Goal: Task Accomplishment & Management: Use online tool/utility

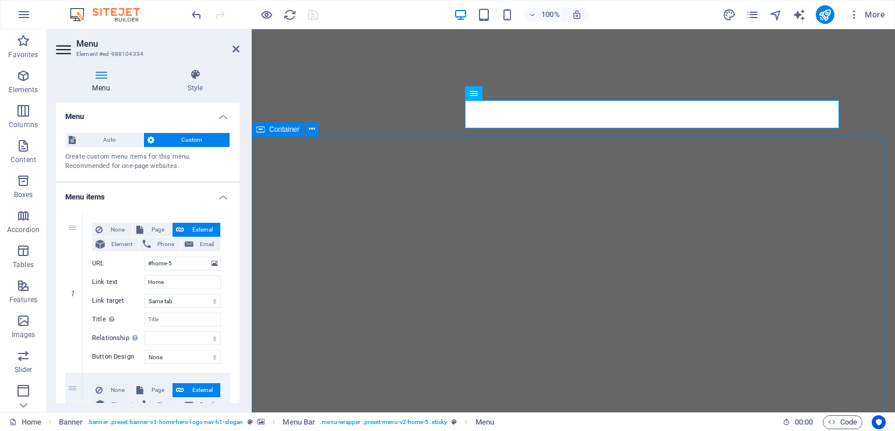
select select
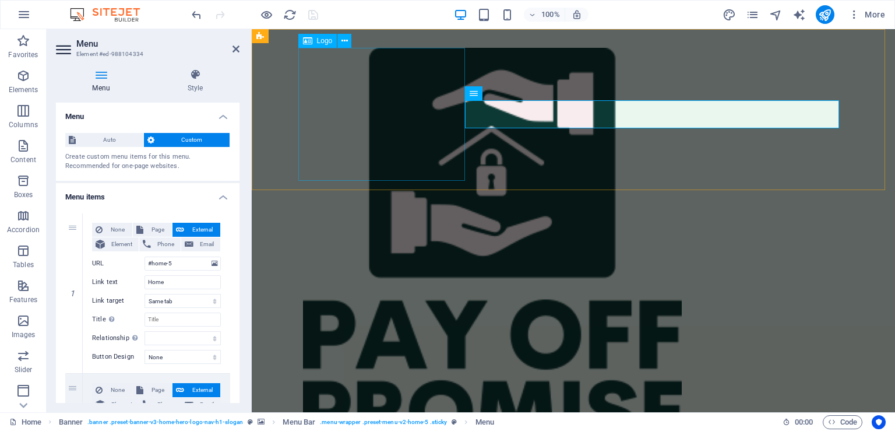
click at [344, 85] on div at bounding box center [573, 263] width 541 height 430
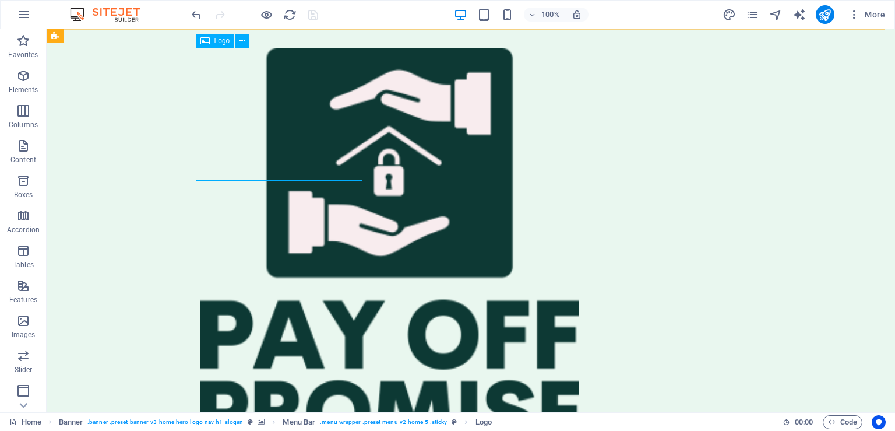
click at [231, 55] on div at bounding box center [470, 263] width 541 height 430
select select "%"
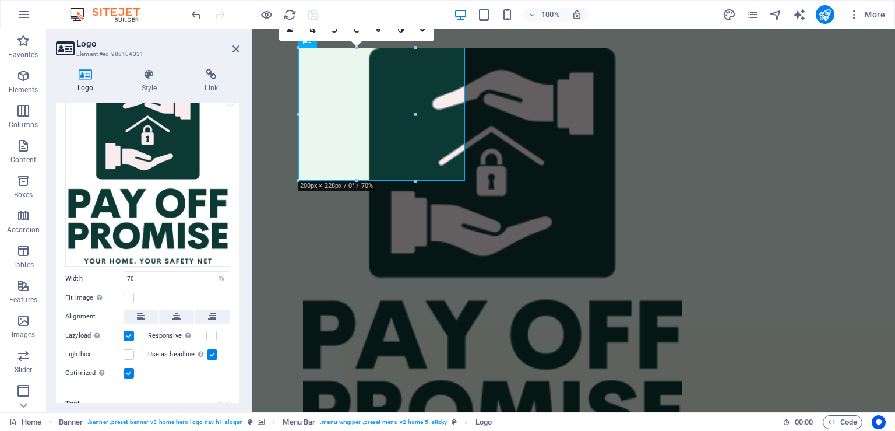
scroll to position [75, 0]
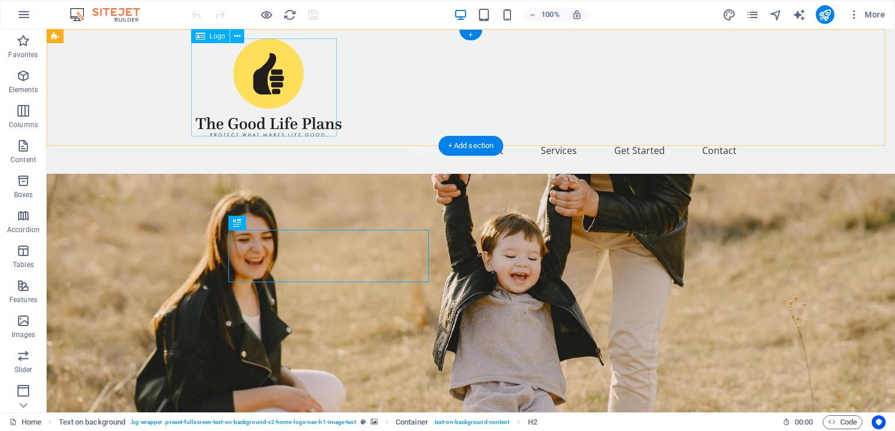
click at [293, 77] on div at bounding box center [471, 87] width 550 height 98
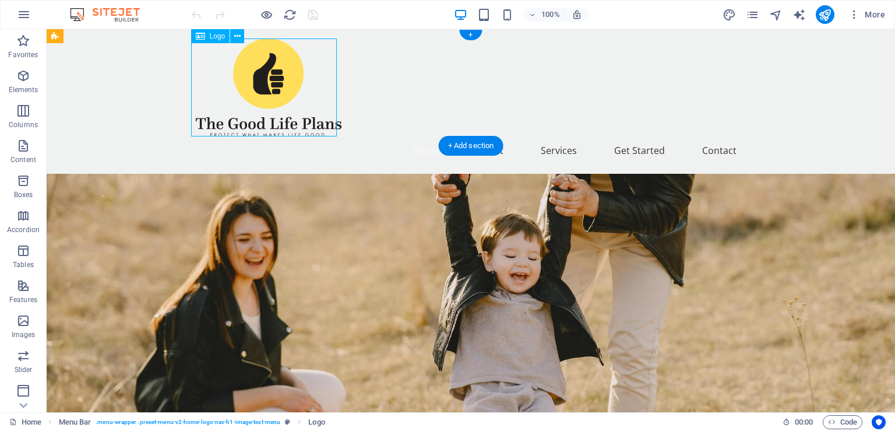
click at [293, 77] on div at bounding box center [471, 87] width 550 height 98
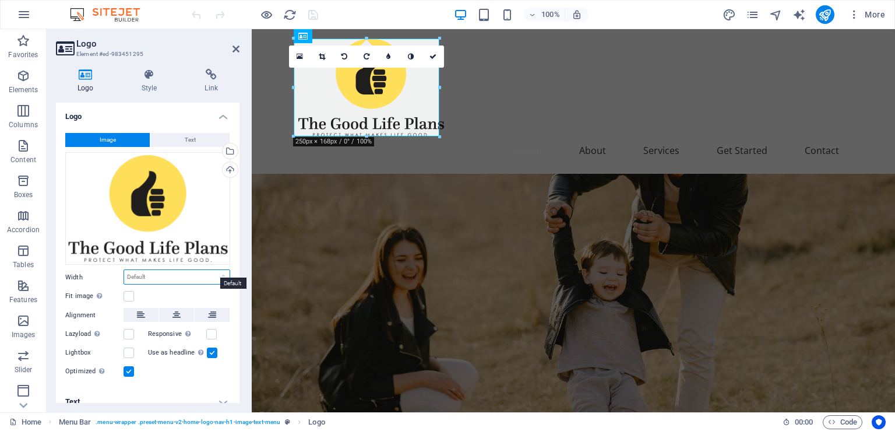
click at [124, 270] on select "Default auto px rem % em vh vw" at bounding box center [176, 277] width 105 height 14
select select "%"
click option "%" at bounding box center [0, 0] width 0 height 0
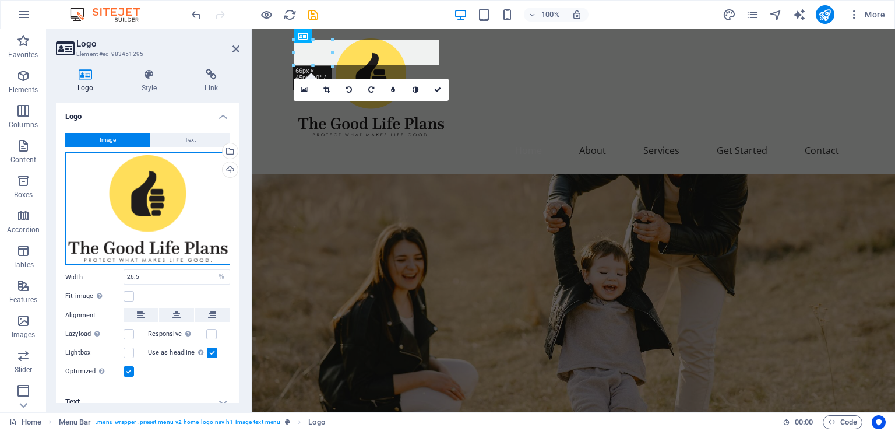
click at [146, 218] on div "Drag files here, click to choose files or select files from Files or our free s…" at bounding box center [147, 208] width 165 height 112
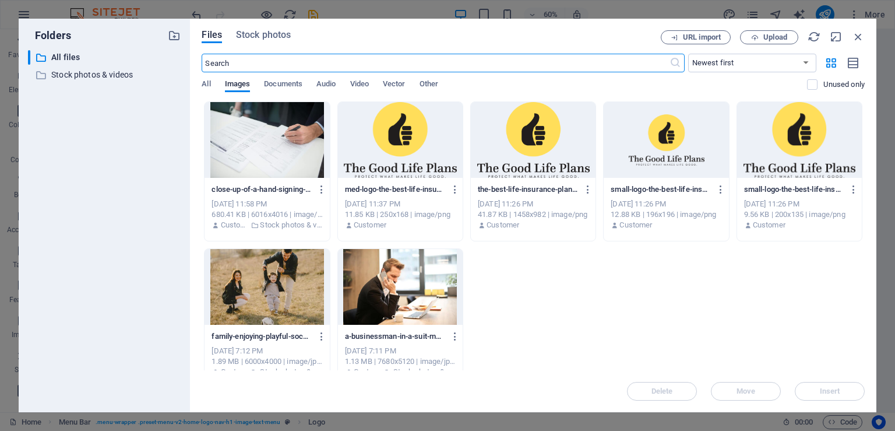
click at [546, 138] on div at bounding box center [533, 140] width 125 height 76
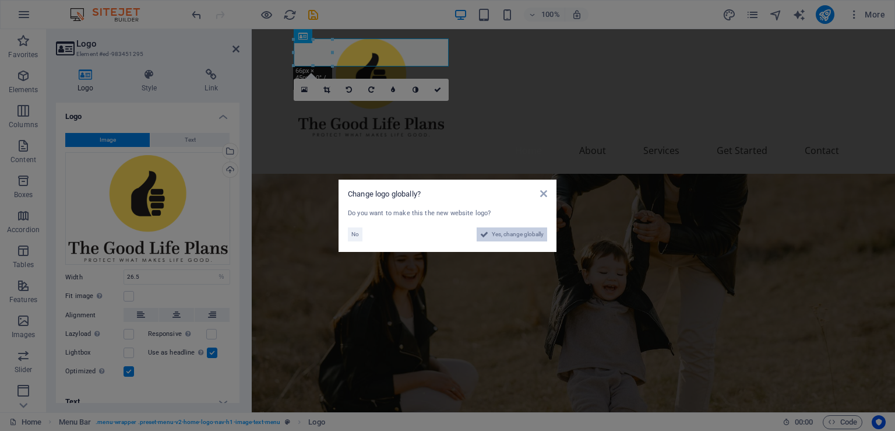
drag, startPoint x: 537, startPoint y: 234, endPoint x: 307, endPoint y: 339, distance: 252.7
click at [537, 234] on span "Yes, change globally" at bounding box center [518, 234] width 52 height 14
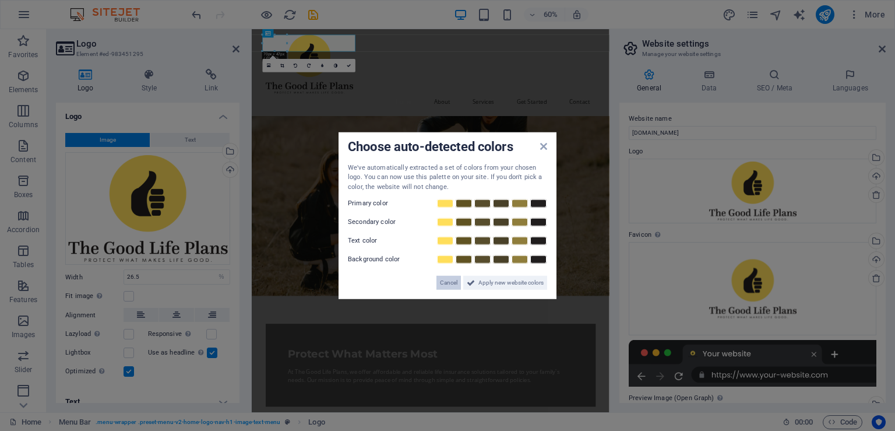
drag, startPoint x: 442, startPoint y: 281, endPoint x: 129, endPoint y: 386, distance: 330.6
click at [442, 281] on span "Cancel" at bounding box center [448, 283] width 17 height 14
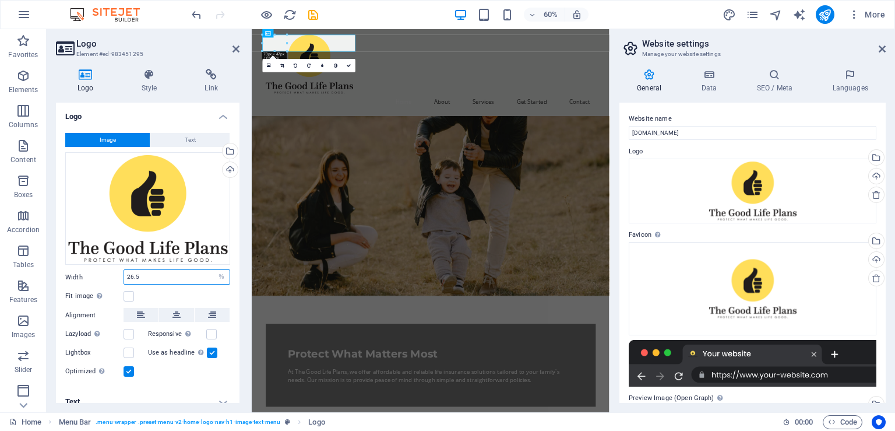
click at [164, 270] on input "26.5" at bounding box center [176, 277] width 105 height 14
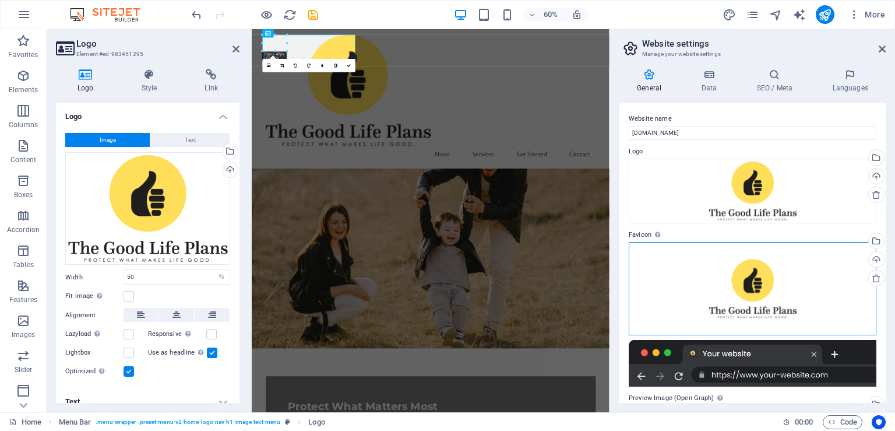
click at [692, 250] on div "Drag files here, click to choose files or select files from Files or our free s…" at bounding box center [753, 288] width 248 height 93
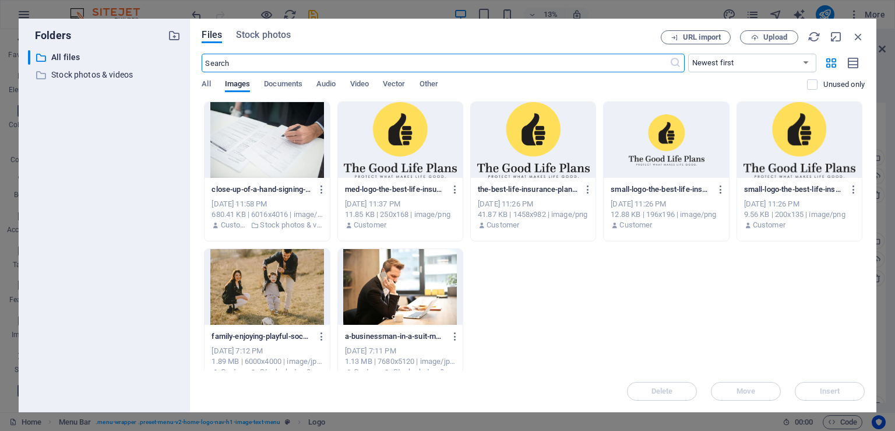
scroll to position [2, 0]
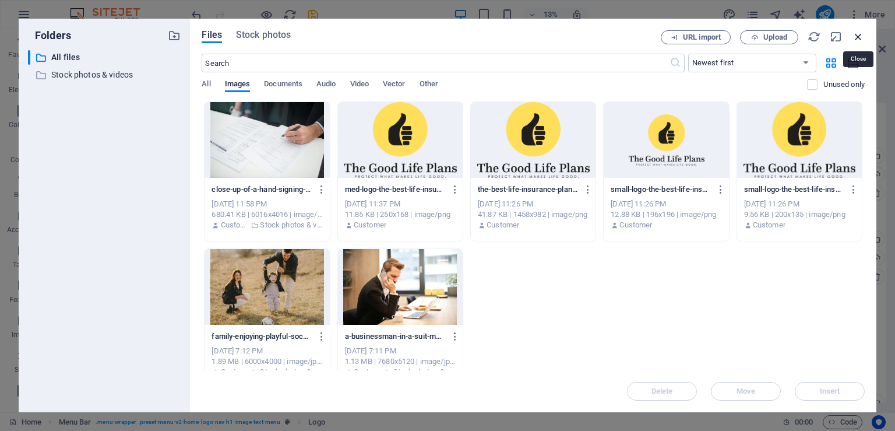
click at [861, 34] on icon "button" at bounding box center [858, 36] width 13 height 13
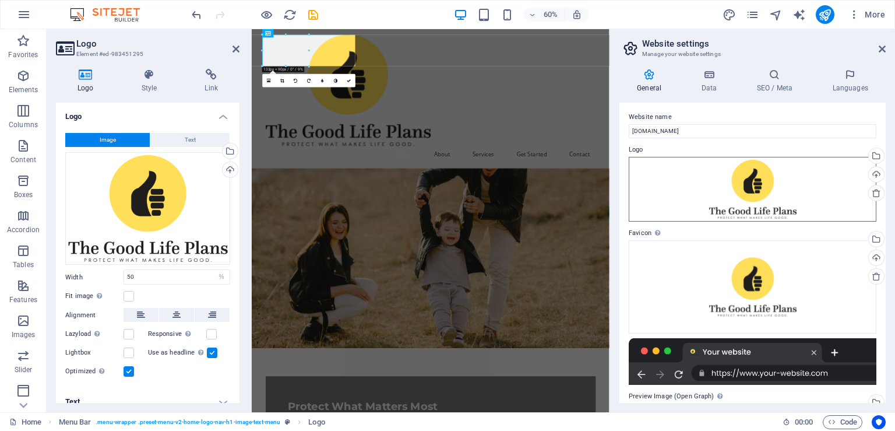
click at [747, 173] on div "Drag files here, click to choose files or select files from Files or our free s…" at bounding box center [753, 189] width 248 height 65
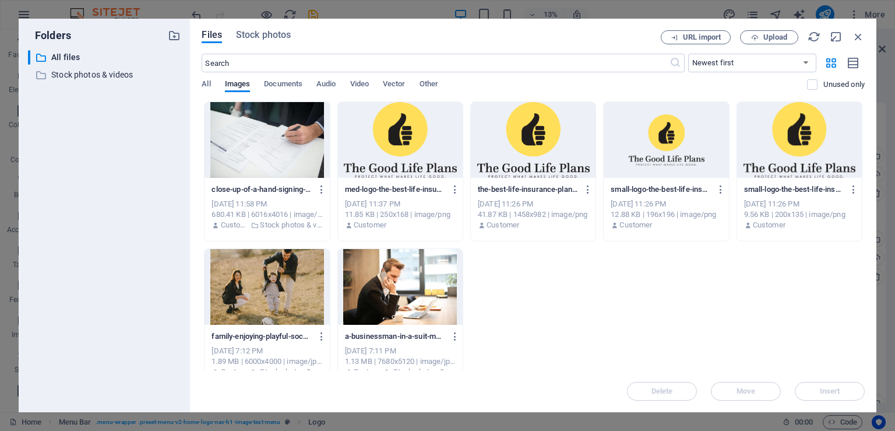
click at [496, 126] on div at bounding box center [533, 140] width 125 height 76
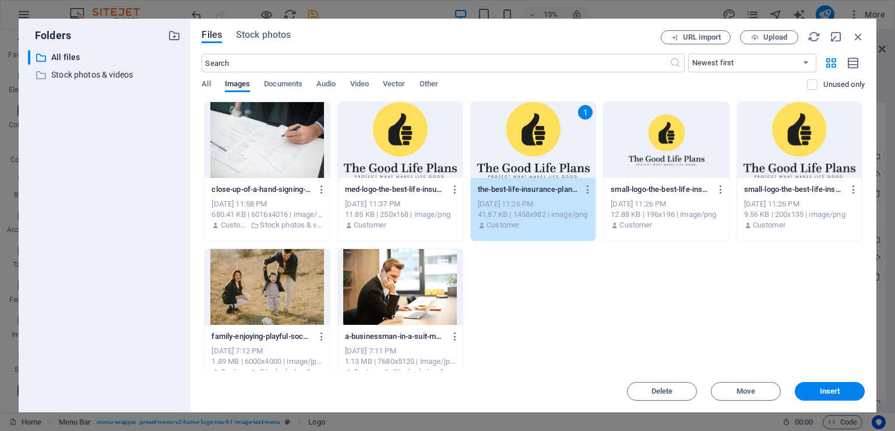
click at [515, 155] on div "1" at bounding box center [533, 140] width 125 height 76
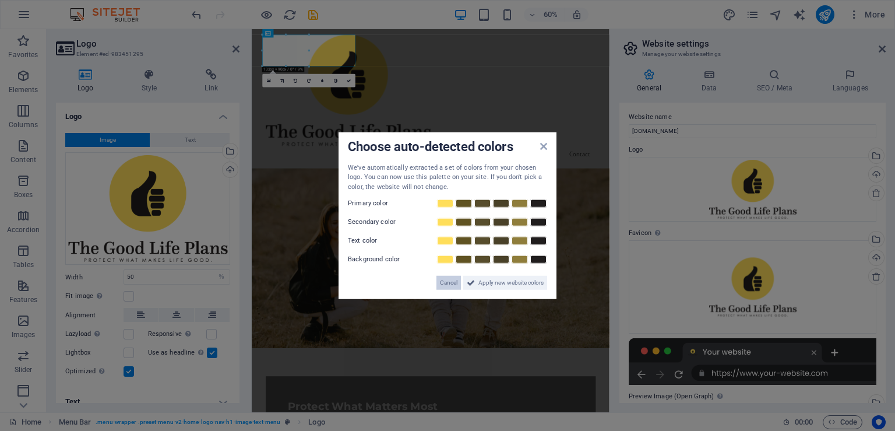
click at [439, 276] on button "Cancel" at bounding box center [449, 283] width 24 height 14
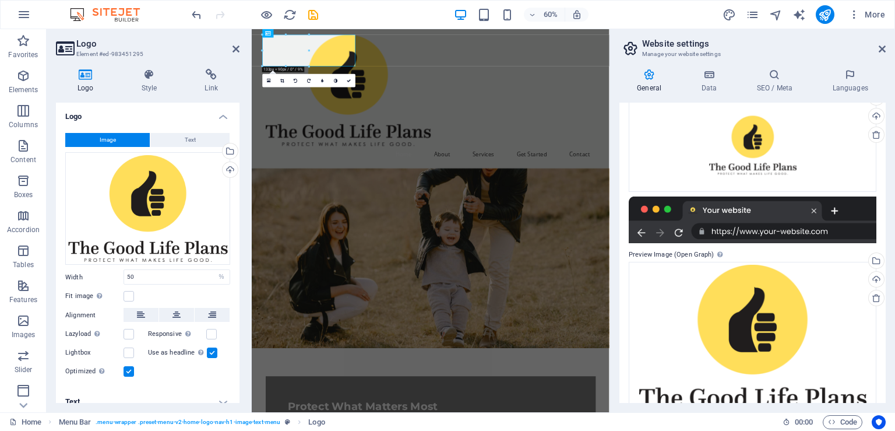
scroll to position [170, 0]
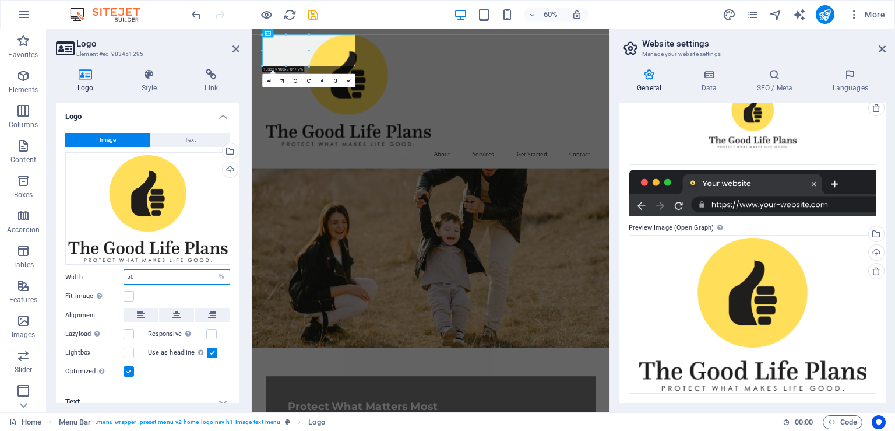
click at [177, 270] on input "50" at bounding box center [176, 277] width 105 height 14
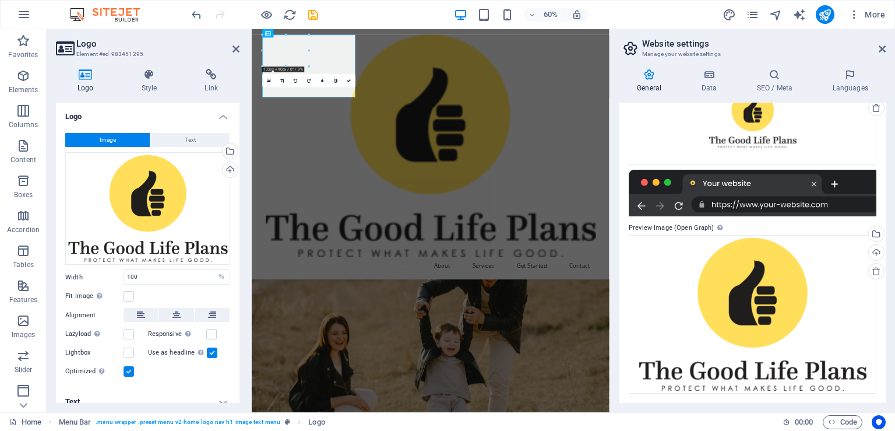
click at [187, 289] on div "Fit image Automatically fit image to a fixed width and height" at bounding box center [147, 296] width 165 height 14
click at [883, 50] on icon at bounding box center [882, 48] width 7 height 9
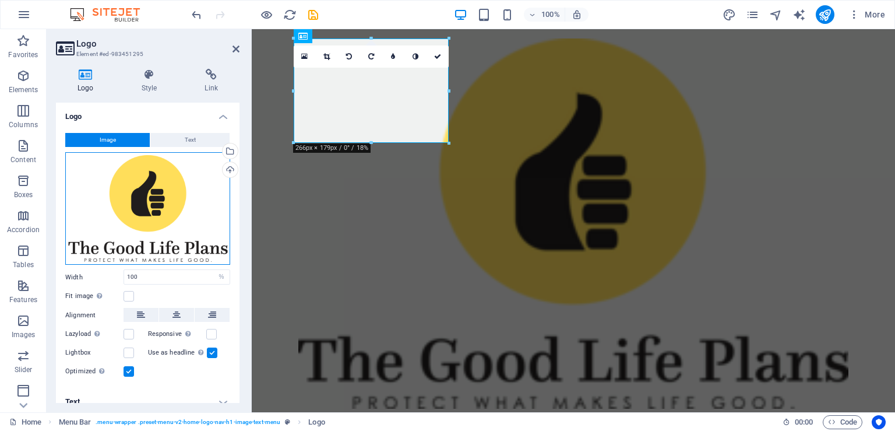
click at [149, 174] on div "Drag files here, click to choose files or select files from Files or our free s…" at bounding box center [147, 208] width 165 height 113
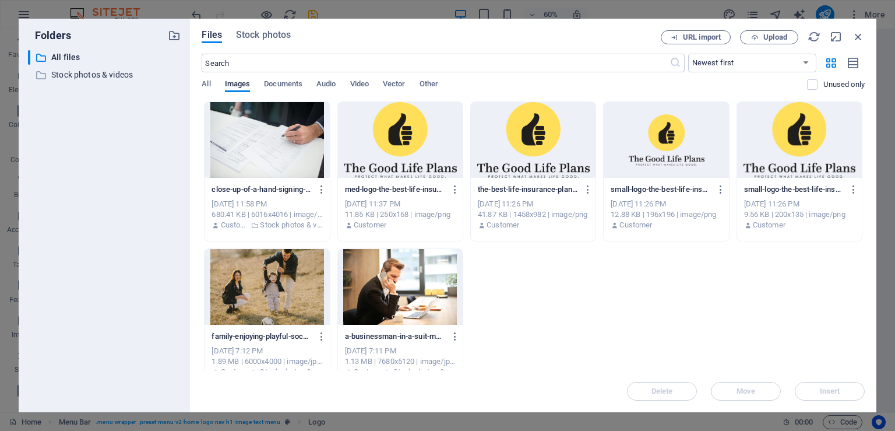
click at [534, 131] on div at bounding box center [533, 140] width 125 height 76
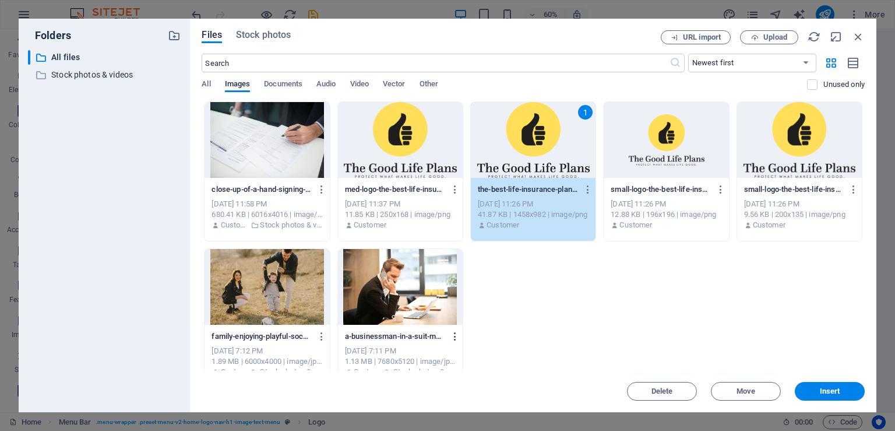
click at [450, 335] on icon "button" at bounding box center [455, 336] width 11 height 10
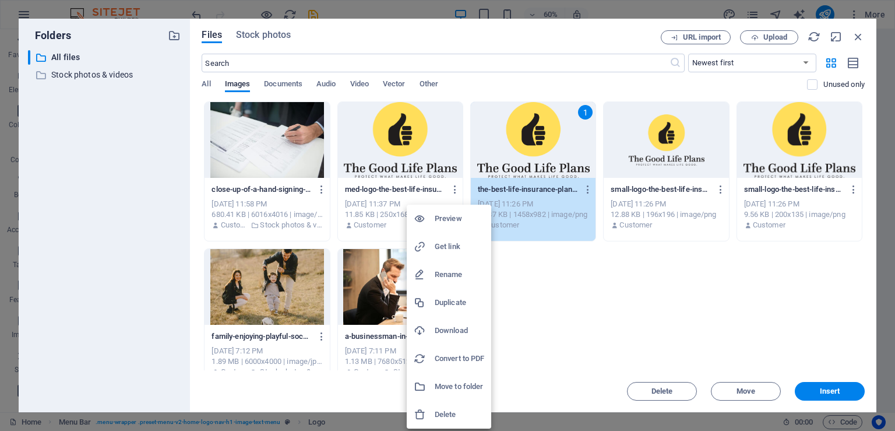
click at [451, 413] on h6 "Delete" at bounding box center [460, 414] width 50 height 14
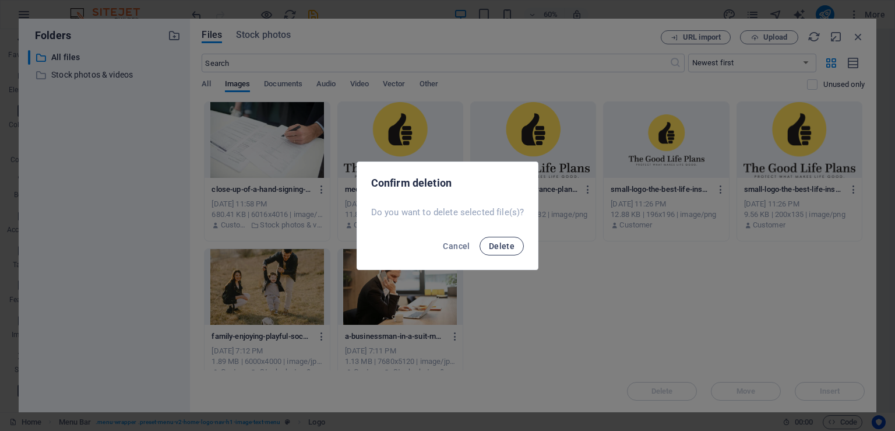
click at [505, 251] on span "Delete" at bounding box center [502, 245] width 26 height 9
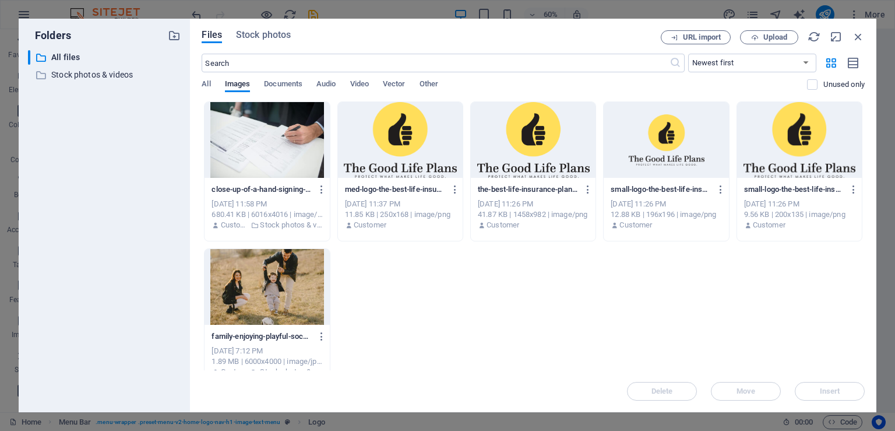
click at [520, 166] on div at bounding box center [533, 140] width 125 height 76
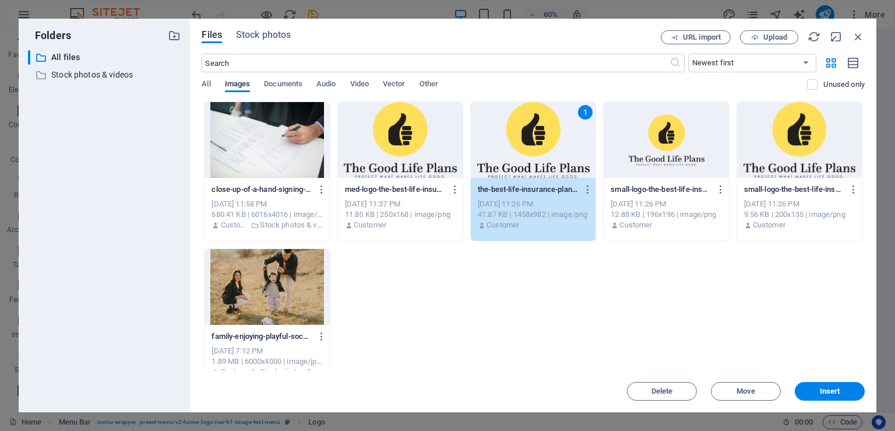
click at [520, 166] on div "1" at bounding box center [533, 140] width 125 height 76
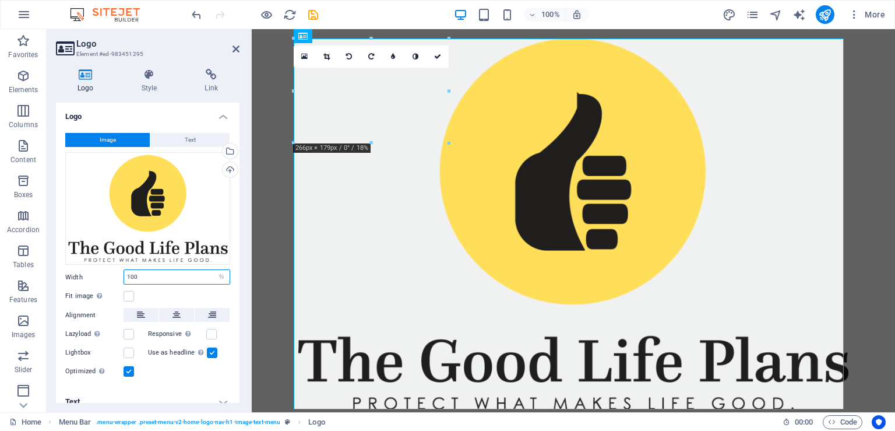
click at [186, 270] on input "100" at bounding box center [176, 277] width 105 height 14
type input "25"
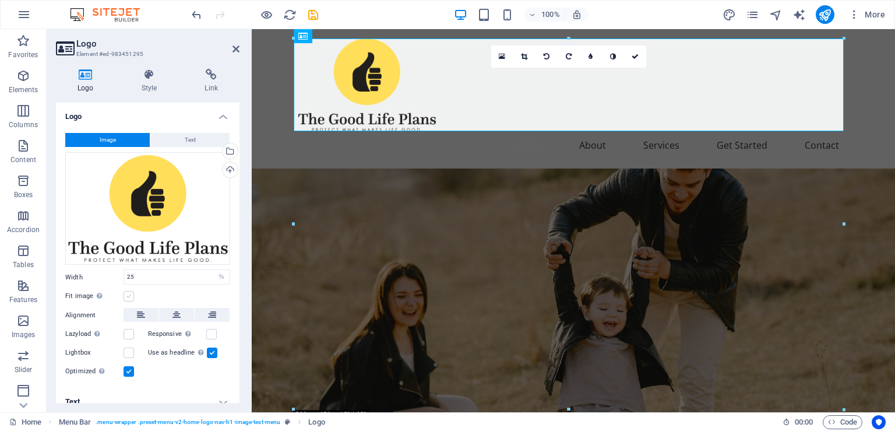
click at [131, 291] on label at bounding box center [129, 296] width 10 height 10
click at [0, 0] on input "Fit image Automatically fit image to a fixed width and height" at bounding box center [0, 0] width 0 height 0
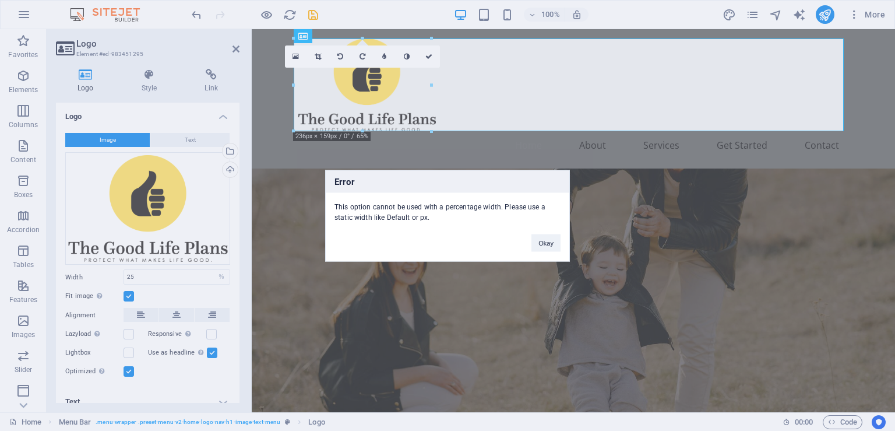
click at [131, 288] on div "Error This option cannot be used with a percentage width. Please use a static w…" at bounding box center [447, 215] width 895 height 431
click at [533, 241] on button "Okay" at bounding box center [546, 242] width 29 height 17
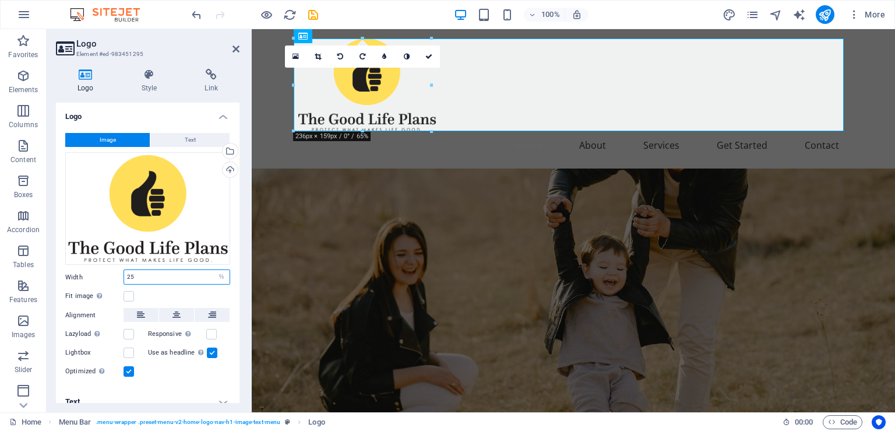
click at [160, 271] on input "25" at bounding box center [176, 277] width 105 height 14
click at [195, 271] on input "25" at bounding box center [176, 277] width 105 height 14
click at [73, 274] on label "Width" at bounding box center [94, 277] width 58 height 6
click at [213, 270] on select "Default auto px rem % em vh vw" at bounding box center [221, 277] width 16 height 14
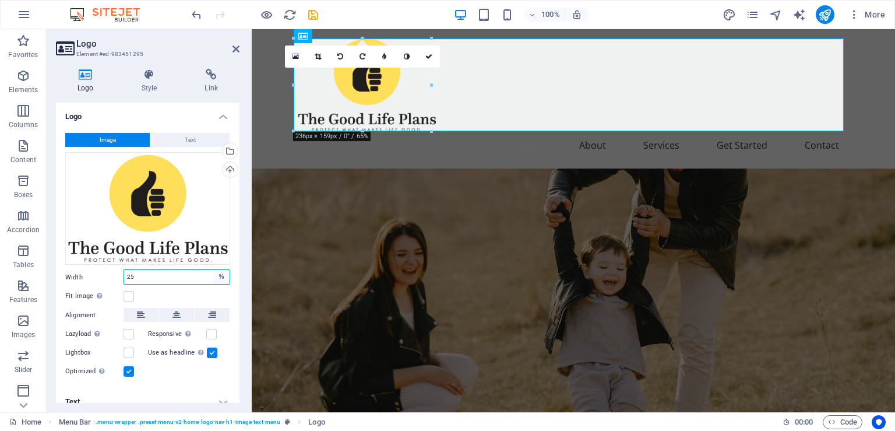
select select "default"
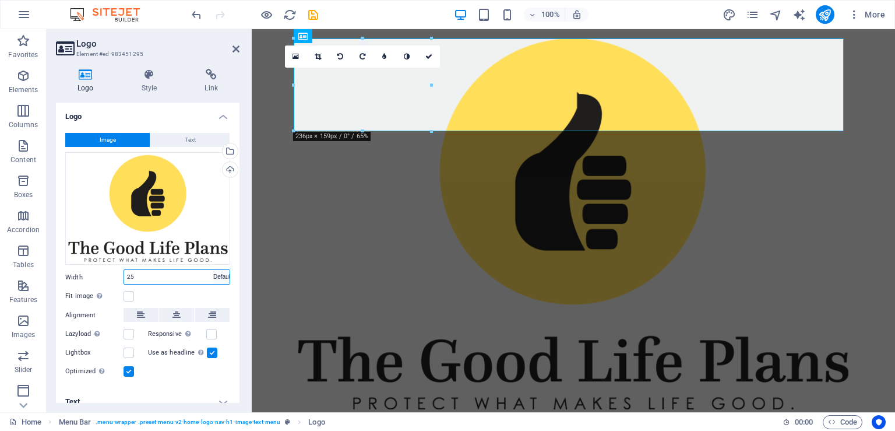
click option "Default" at bounding box center [0, 0] width 0 height 0
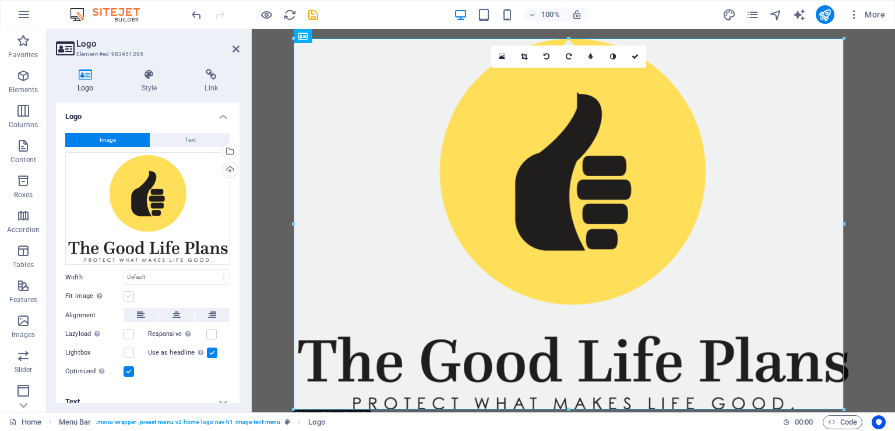
click at [129, 291] on label at bounding box center [129, 296] width 10 height 10
click at [0, 0] on input "Fit image Automatically fit image to a fixed width and height" at bounding box center [0, 0] width 0 height 0
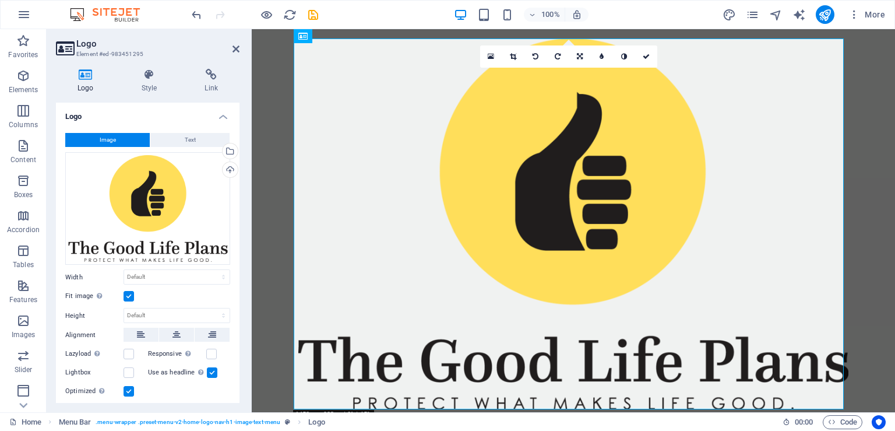
click at [129, 293] on label at bounding box center [129, 296] width 10 height 10
click at [0, 0] on input "Fit image Automatically fit image to a fixed width and height" at bounding box center [0, 0] width 0 height 0
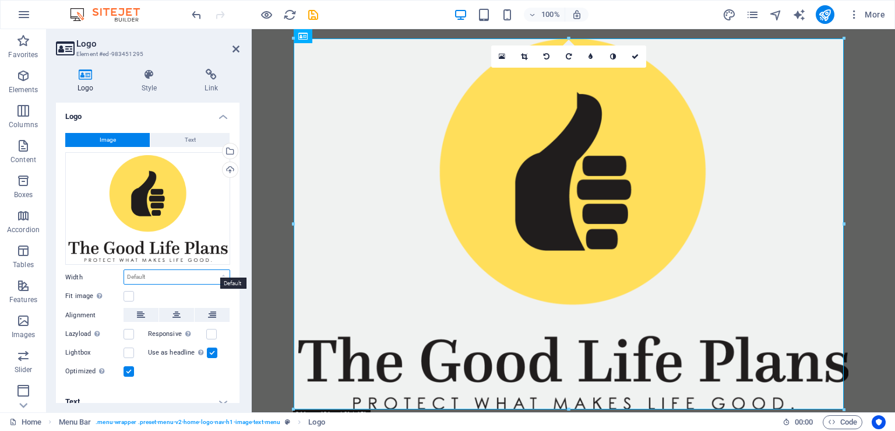
click at [124, 270] on select "Default auto px rem % em vh vw" at bounding box center [176, 277] width 105 height 14
select select "vw"
click option "vw" at bounding box center [0, 0] width 0 height 0
type input "86.8"
click at [213, 270] on select "Default auto px rem % em vh vw" at bounding box center [221, 277] width 16 height 14
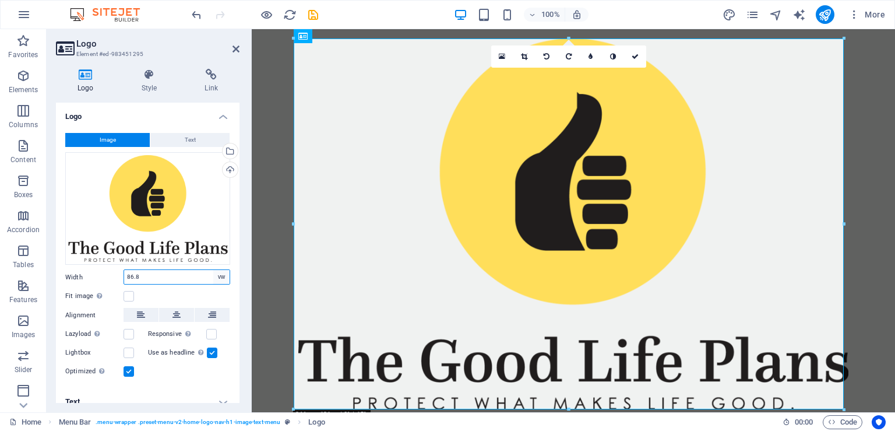
select select "%"
click option "%" at bounding box center [0, 0] width 0 height 0
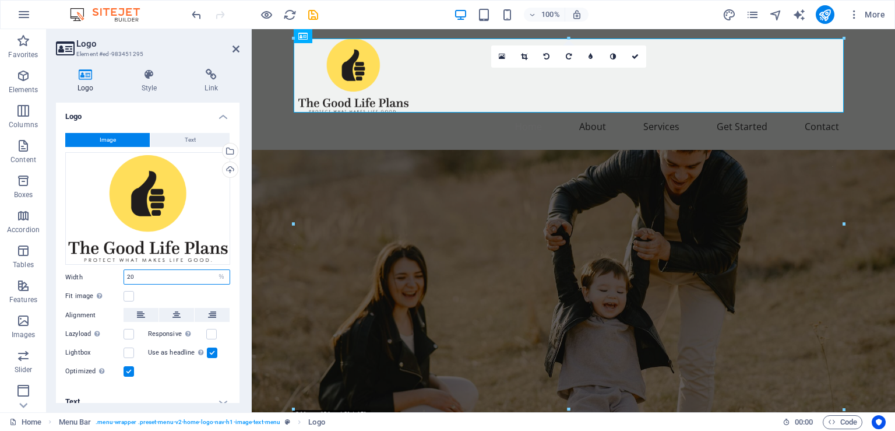
click at [143, 270] on input "20" at bounding box center [176, 277] width 105 height 14
type input "25"
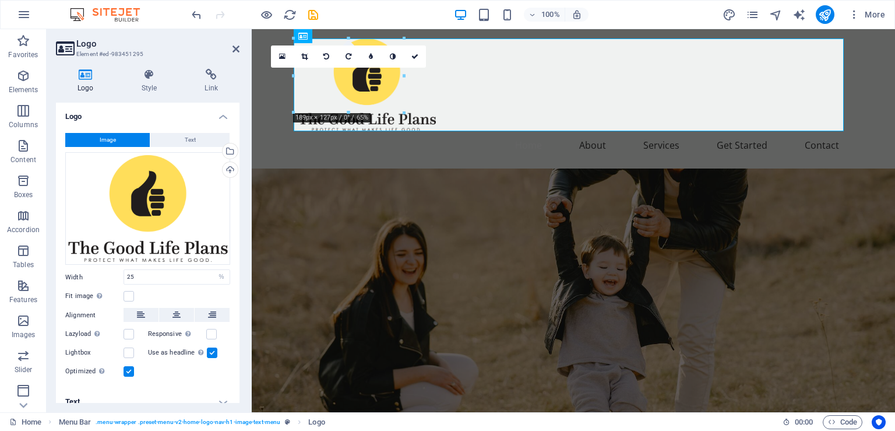
click at [326, 171] on figure at bounding box center [573, 318] width 643 height 300
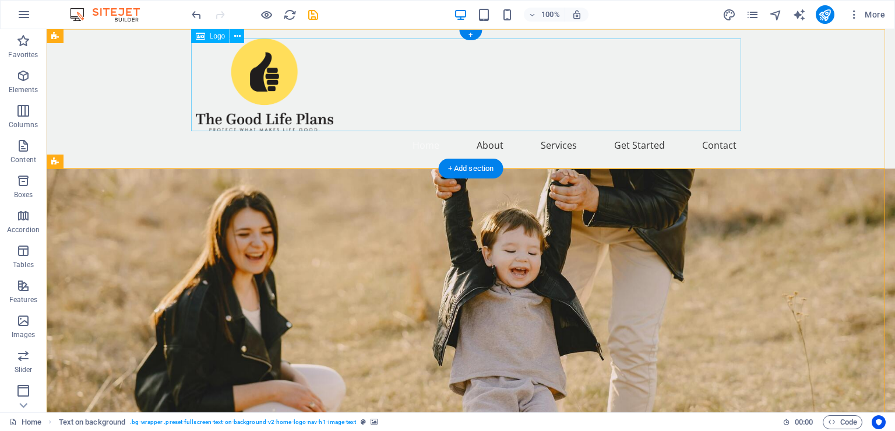
click at [255, 73] on div at bounding box center [471, 84] width 550 height 93
select select "%"
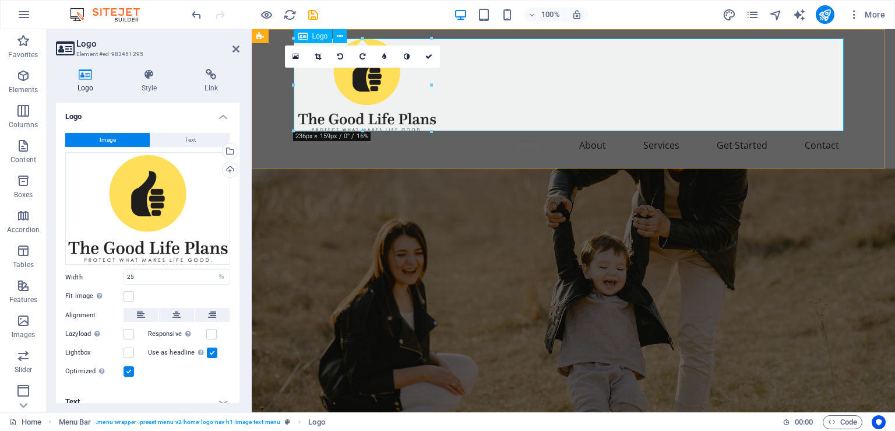
click at [815, 69] on div at bounding box center [573, 84] width 550 height 93
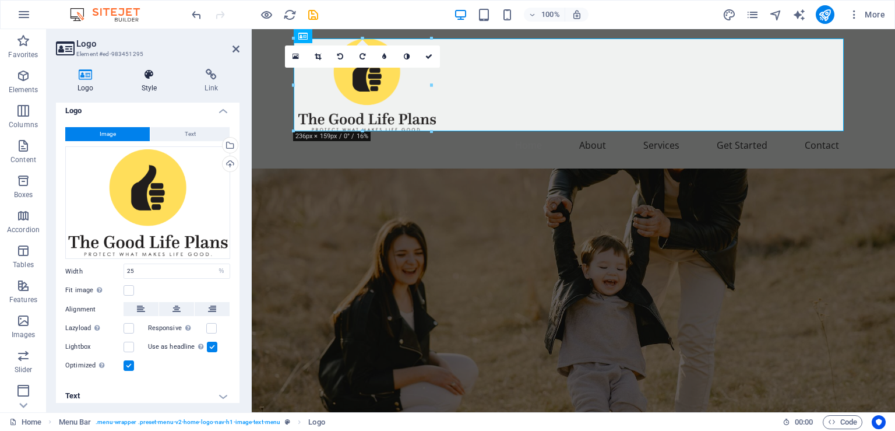
click at [149, 80] on icon at bounding box center [149, 75] width 59 height 12
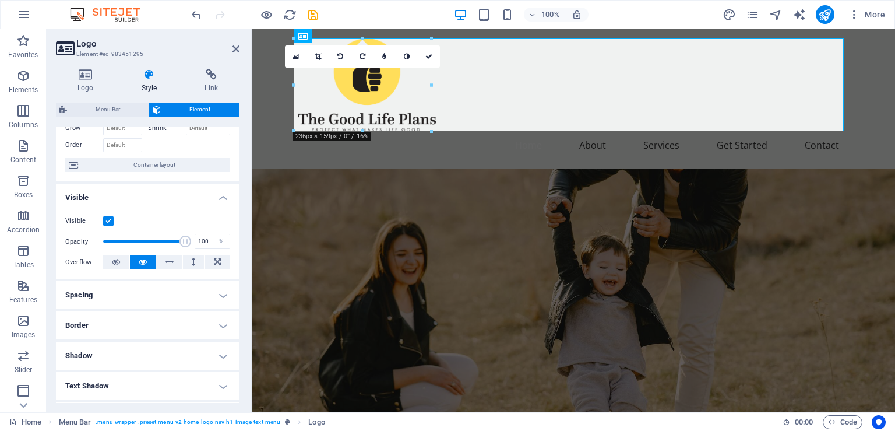
scroll to position [0, 0]
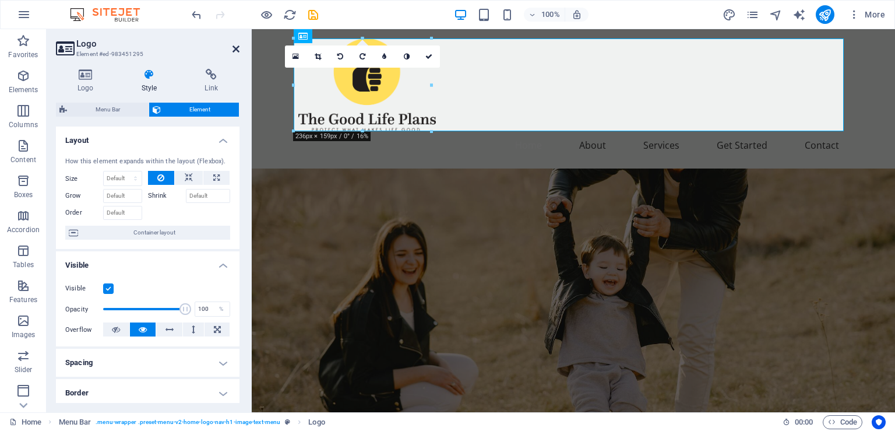
click at [236, 50] on icon at bounding box center [236, 48] width 7 height 9
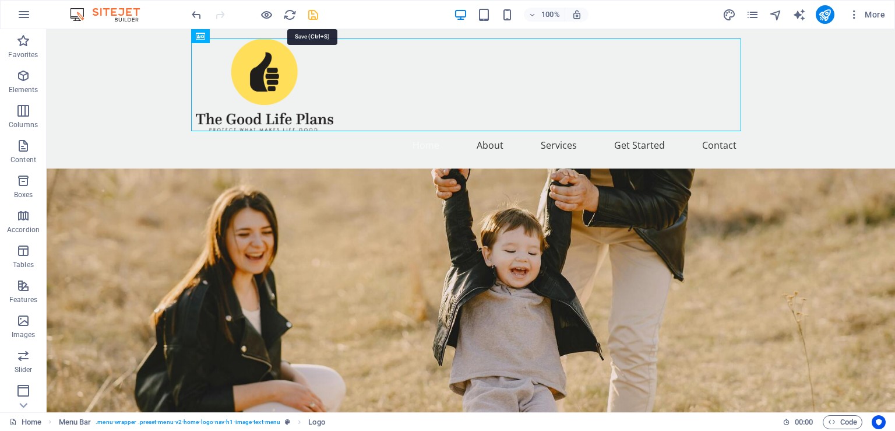
click at [307, 17] on icon "save" at bounding box center [313, 14] width 13 height 13
checkbox input "false"
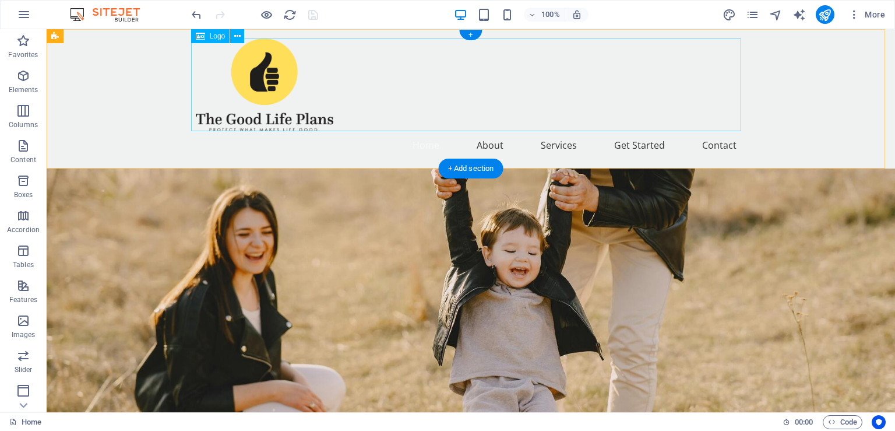
click at [294, 86] on div at bounding box center [471, 84] width 550 height 93
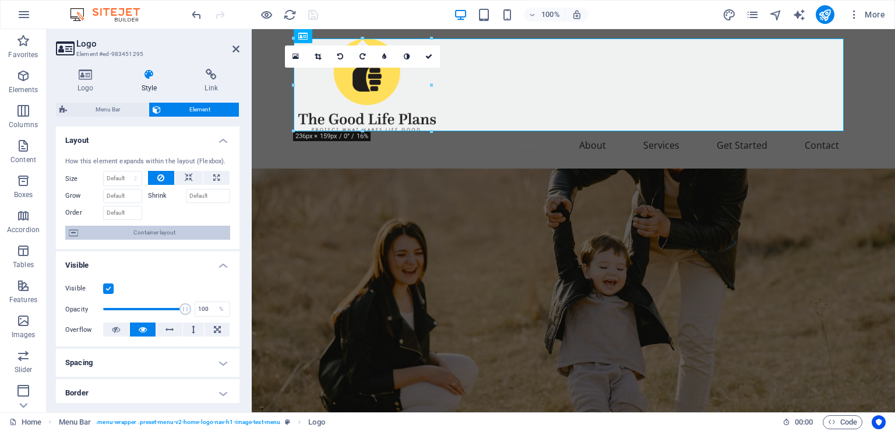
click at [132, 236] on span "Container layout" at bounding box center [154, 233] width 145 height 14
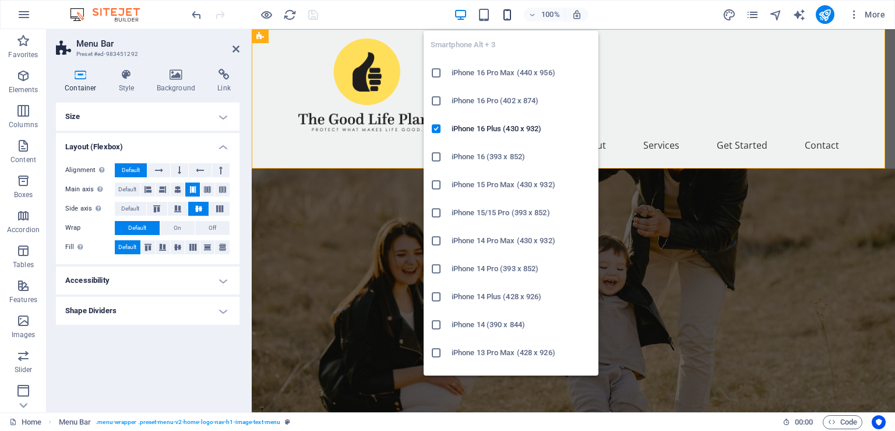
click at [502, 20] on icon "button" at bounding box center [507, 14] width 13 height 13
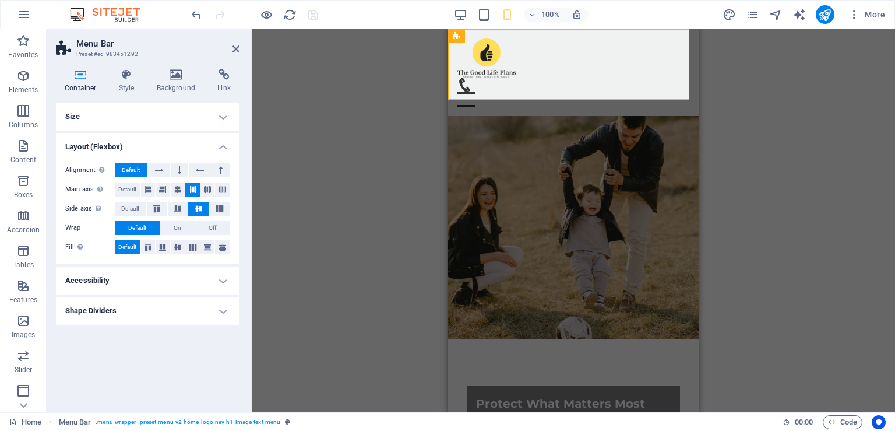
click at [367, 170] on div "Drag here to replace the existing content. Press “Ctrl” if you want to create a…" at bounding box center [573, 220] width 643 height 383
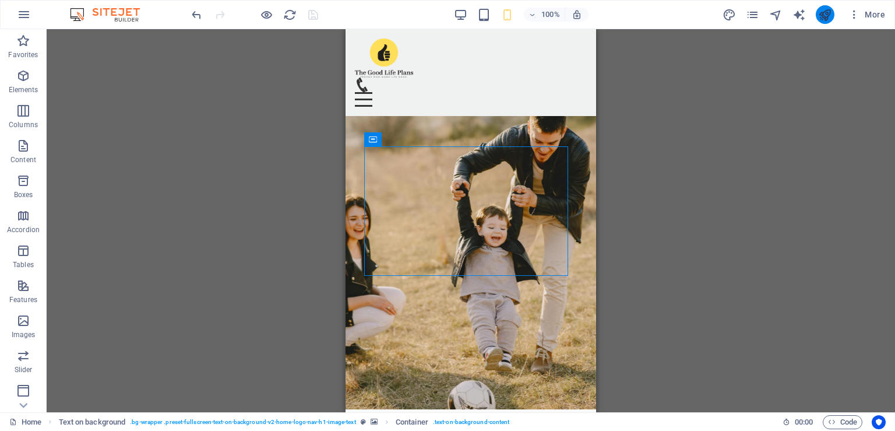
click at [818, 18] on button "publish" at bounding box center [825, 14] width 19 height 19
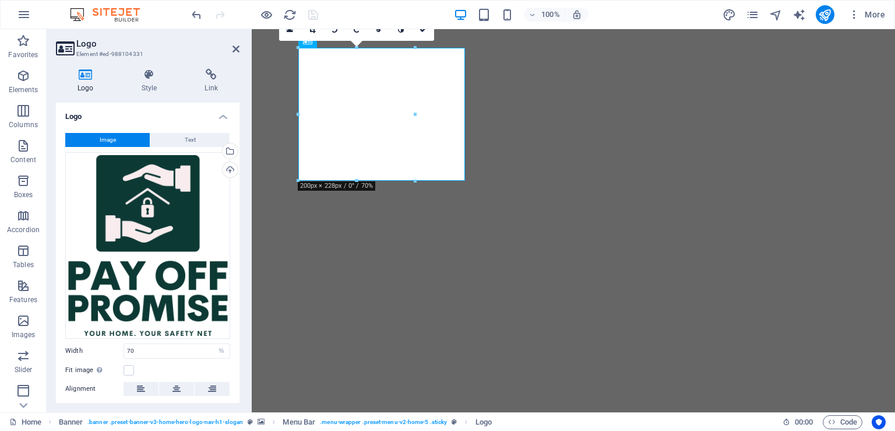
select select "%"
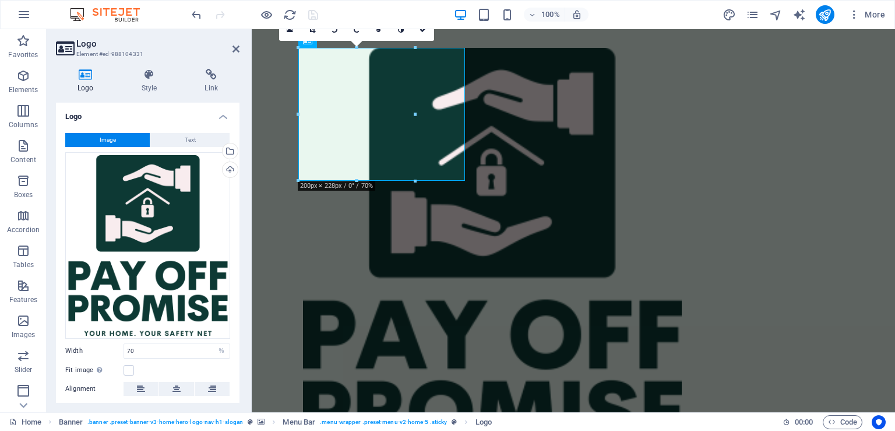
scroll to position [75, 0]
